Goal: Task Accomplishment & Management: Manage account settings

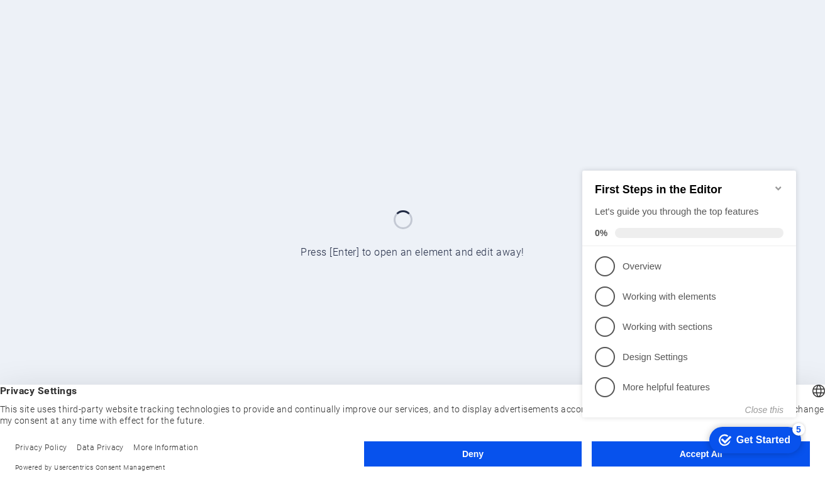
click at [671, 448] on div "checkmark Get Started 5 First Steps in the Editor Let's guide you through the t…" at bounding box center [691, 305] width 229 height 306
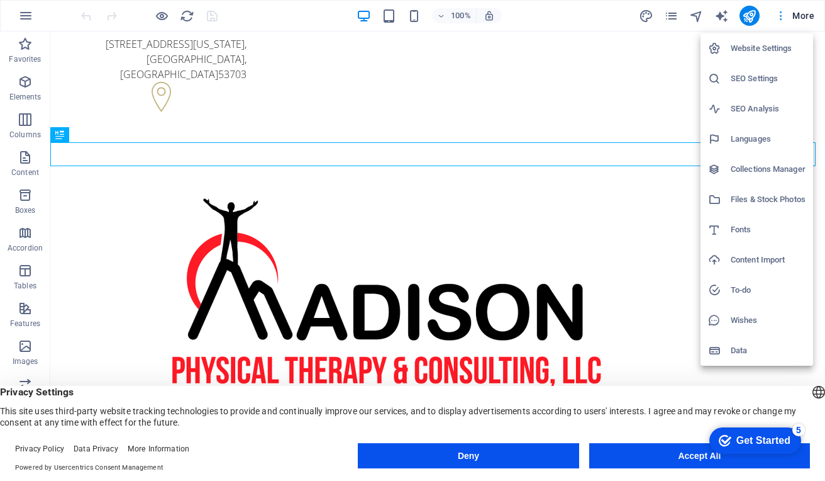
click at [784, 13] on div at bounding box center [412, 240] width 825 height 481
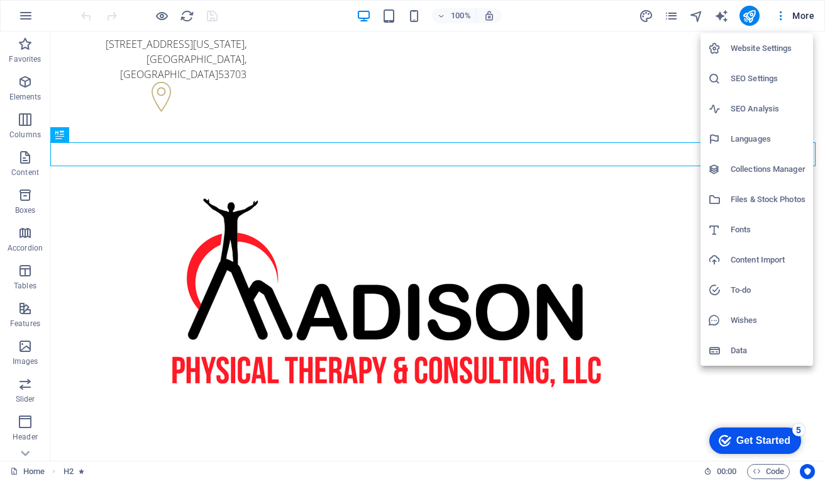
click at [752, 48] on h6 "Website Settings" at bounding box center [768, 48] width 75 height 15
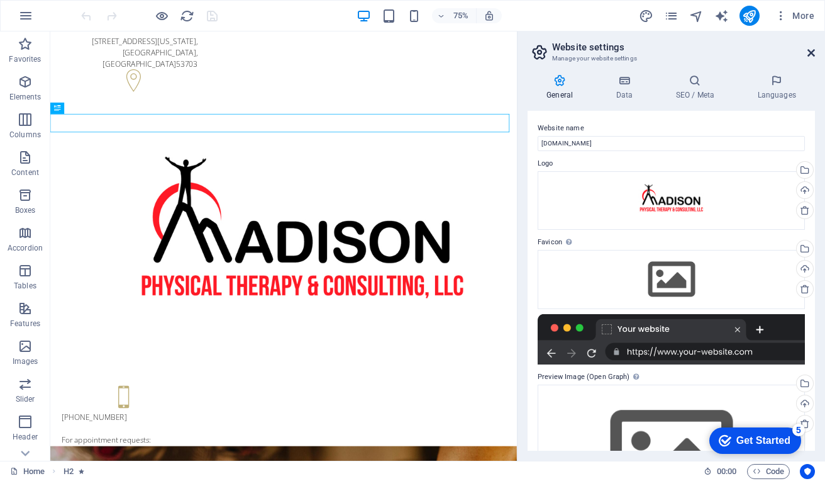
click at [811, 50] on icon at bounding box center [812, 53] width 8 height 10
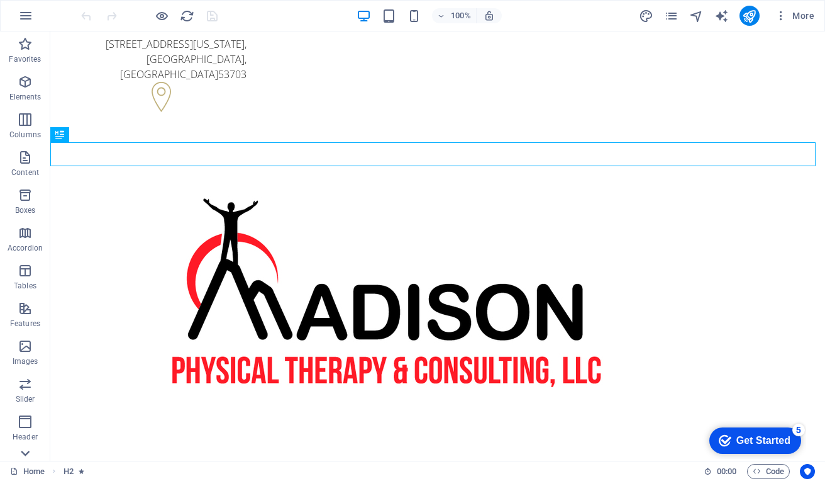
click at [23, 454] on icon at bounding box center [25, 453] width 9 height 6
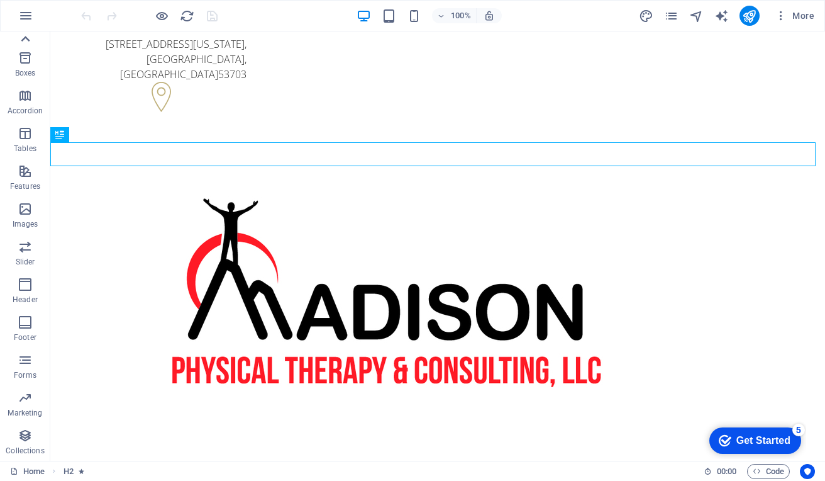
click at [25, 39] on icon at bounding box center [25, 39] width 9 height 6
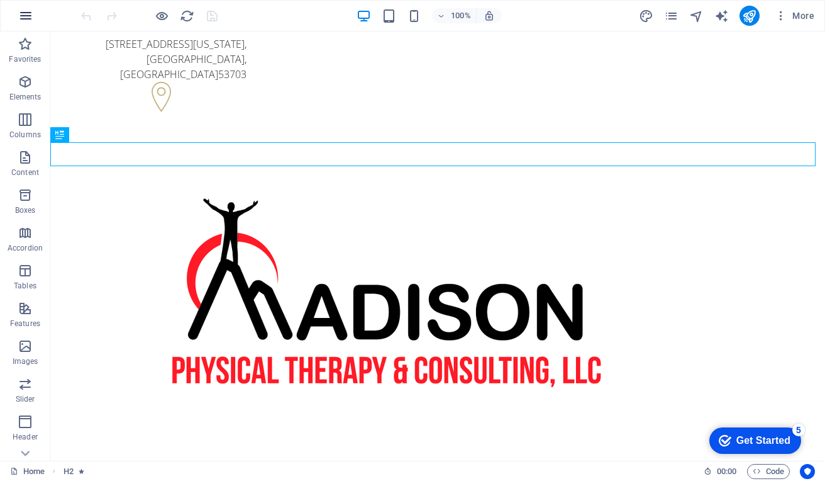
click at [23, 16] on icon "button" at bounding box center [25, 15] width 15 height 15
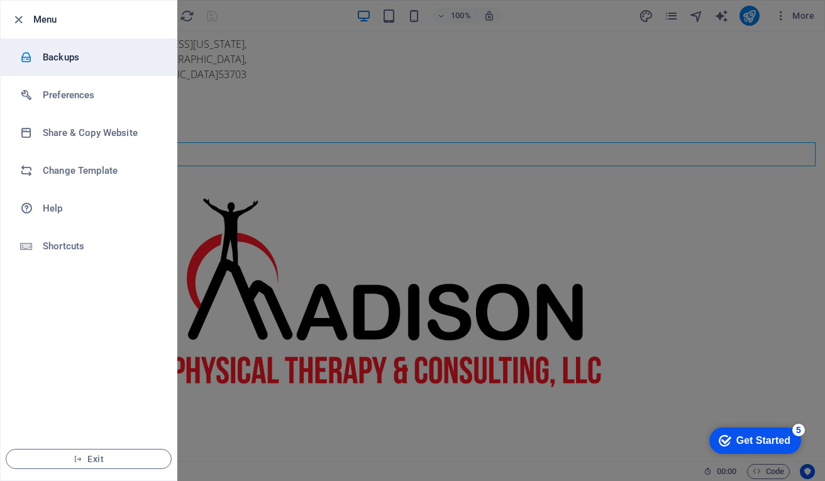
click at [62, 60] on h6 "Backups" at bounding box center [101, 57] width 116 height 15
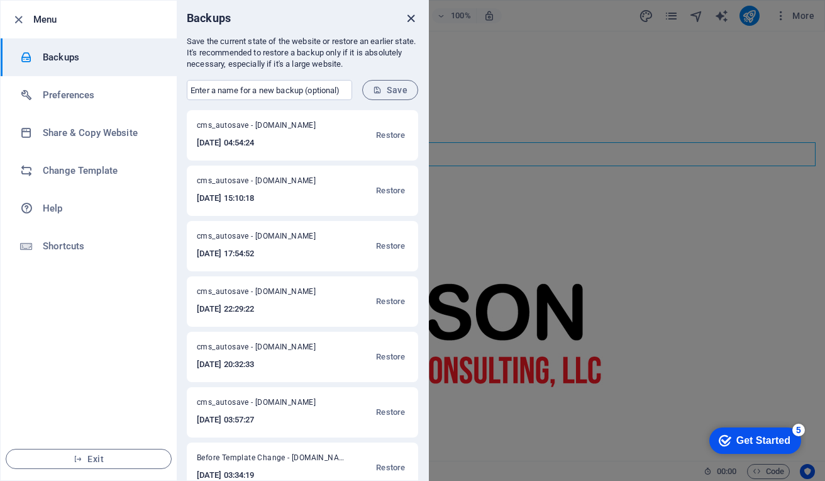
click at [407, 16] on icon "close" at bounding box center [411, 18] width 14 height 14
